Goal: Information Seeking & Learning: Learn about a topic

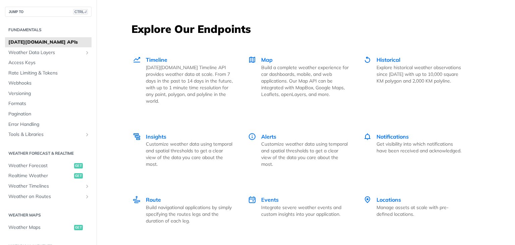
scroll to position [916, 0]
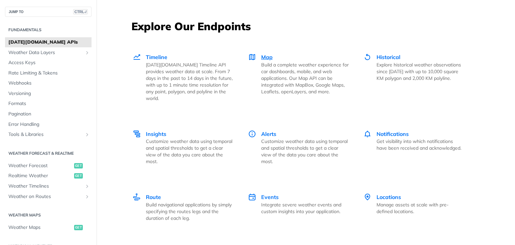
click at [263, 60] on div "Map Build a complete weather experience for car dashboards, mobile, and web app…" at bounding box center [305, 74] width 88 height 42
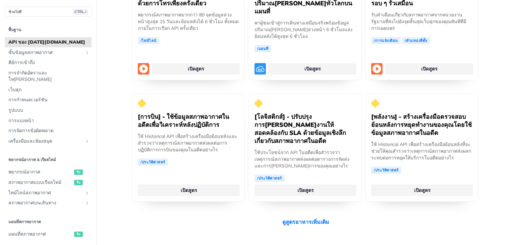
scroll to position [1323, 0]
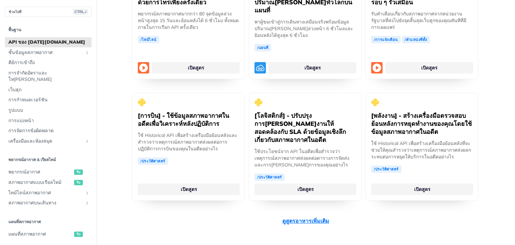
click at [290, 217] on font "ดูสูตรอาหารเพิ่มเติม" at bounding box center [305, 220] width 47 height 7
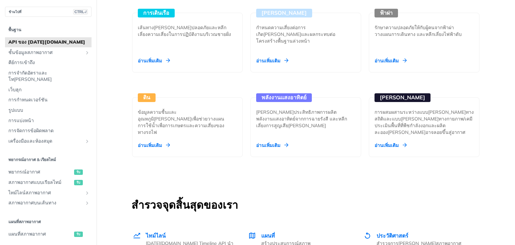
scroll to position [737, 0]
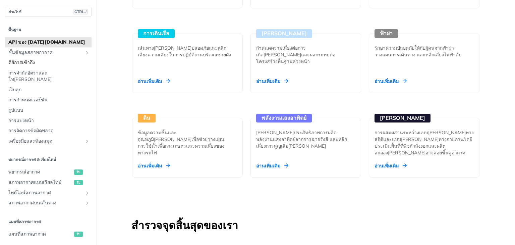
click at [44, 60] on span "คีย์การเข้าถึง" at bounding box center [49, 62] width 82 height 7
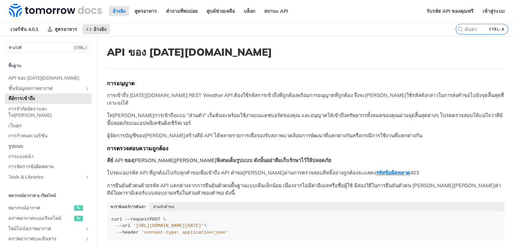
scroll to position [105, 0]
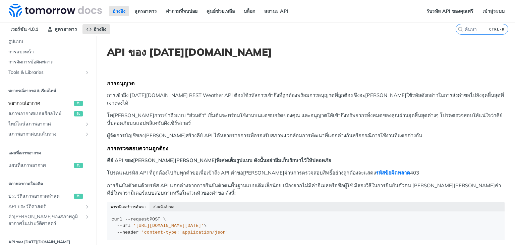
click at [61, 100] on span "พยากรณ์อากาศ" at bounding box center [40, 103] width 64 height 7
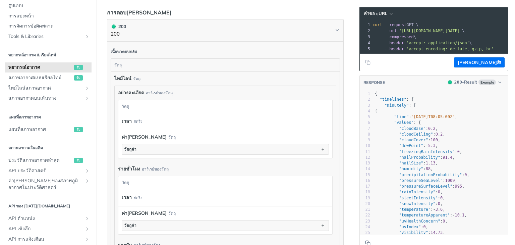
scroll to position [401, 0]
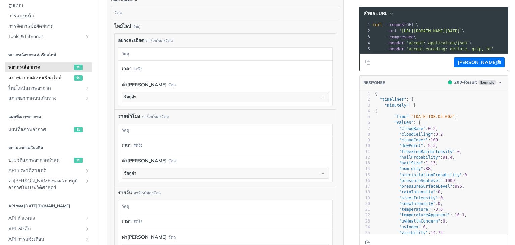
click at [76, 75] on font "รับ" at bounding box center [78, 77] width 4 height 4
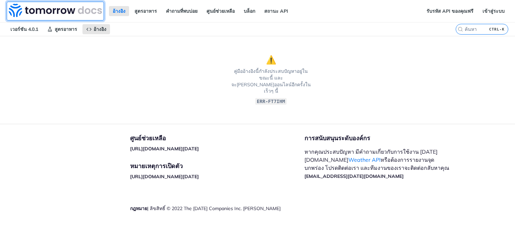
click at [29, 7] on img at bounding box center [55, 10] width 93 height 13
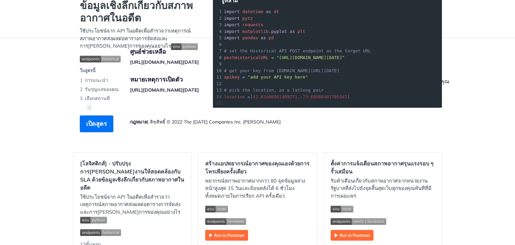
scroll to position [86, 0]
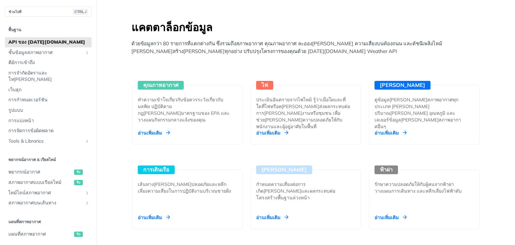
scroll to position [601, 0]
click at [160, 107] on div "คุณภาพอากาศ ทำความเข้าใจเกี่ยวกับข้อควรระวังเกี่ยวกับมลพิษ ปฏิบัติตามกฎ[PERSON_…" at bounding box center [187, 115] width 111 height 60
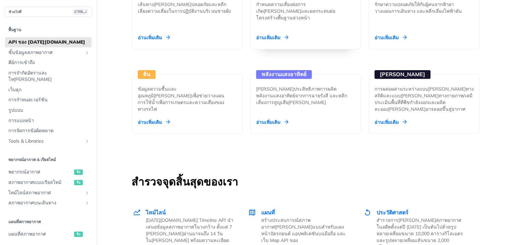
scroll to position [900, 0]
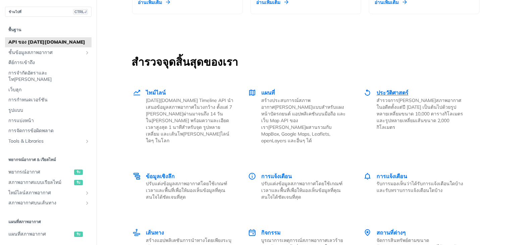
click at [378, 89] on font "ประวัติศาสตร์" at bounding box center [393, 92] width 32 height 7
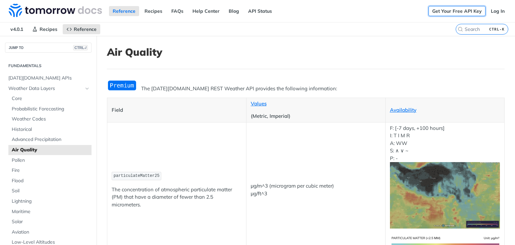
click at [464, 9] on link "Get Your Free API Key" at bounding box center [457, 11] width 57 height 10
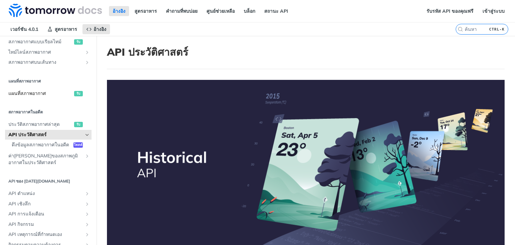
click at [49, 90] on link "แผนที่สภาพอากาศ รับ" at bounding box center [48, 94] width 87 height 10
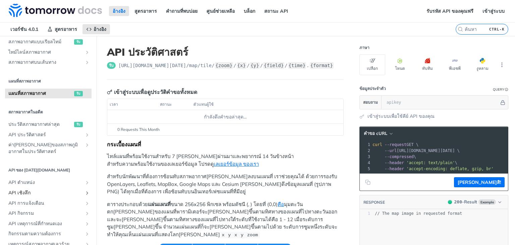
click at [43, 190] on span "API เชิงลึก" at bounding box center [45, 193] width 74 height 7
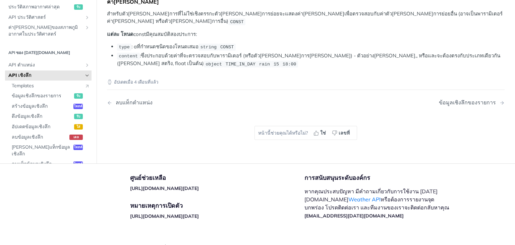
scroll to position [1331, 0]
